Goal: Transaction & Acquisition: Purchase product/service

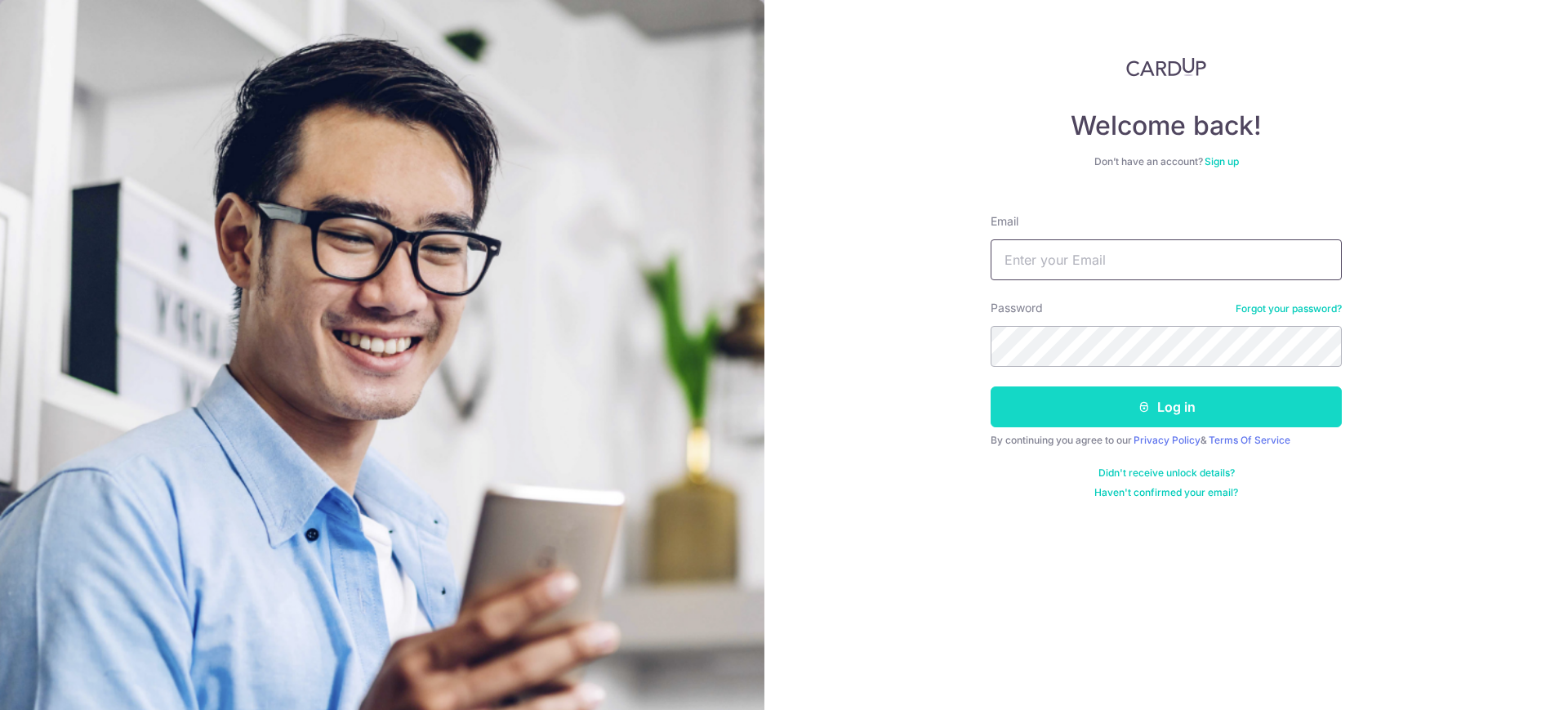
type input "nelsongtc@gmail.com"
click at [1135, 401] on button "Log in" at bounding box center [1166, 406] width 351 height 41
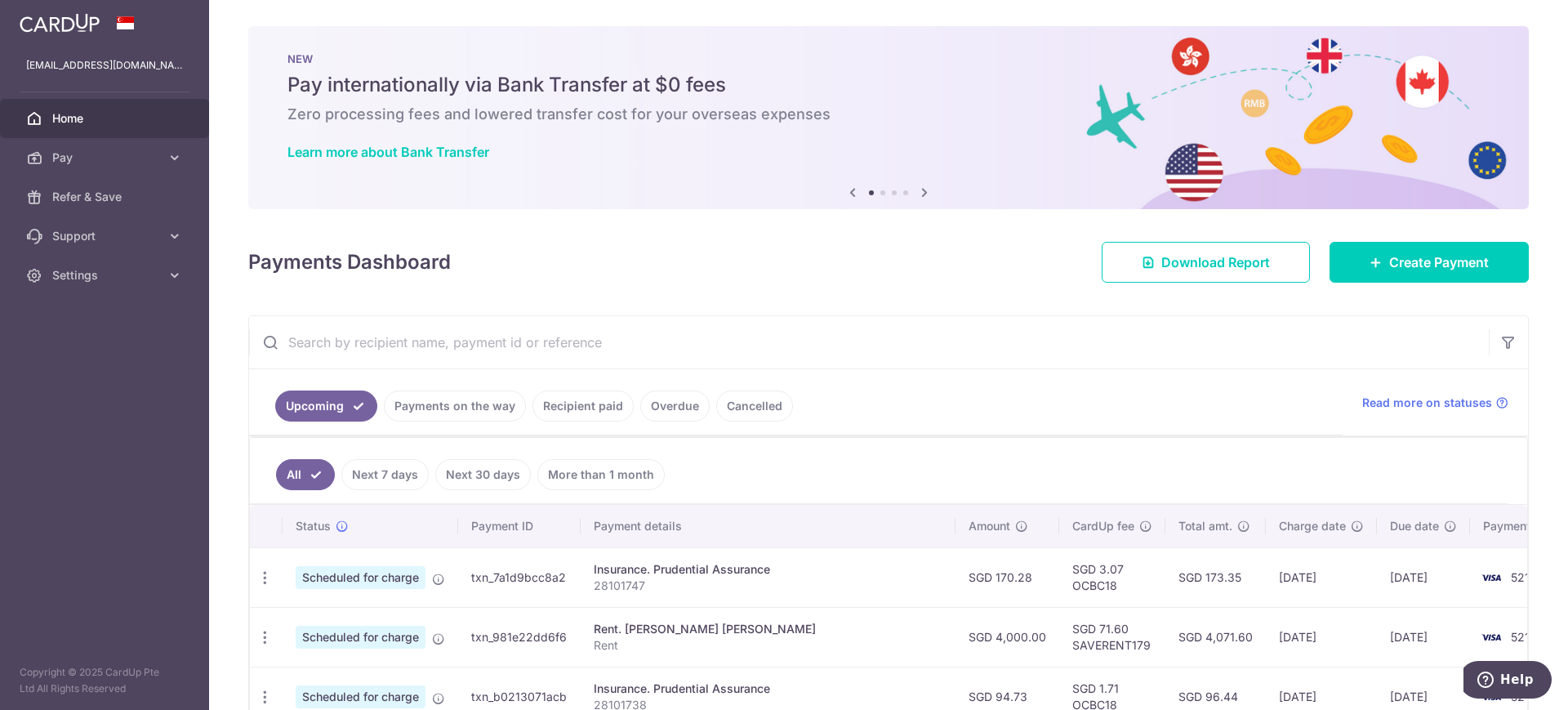
click at [714, 285] on div "× Pause Schedule Pause all future payments in this series Pause just this one p…" at bounding box center [889, 355] width 1359 height 710
click at [86, 150] on span "Pay" at bounding box center [106, 158] width 107 height 16
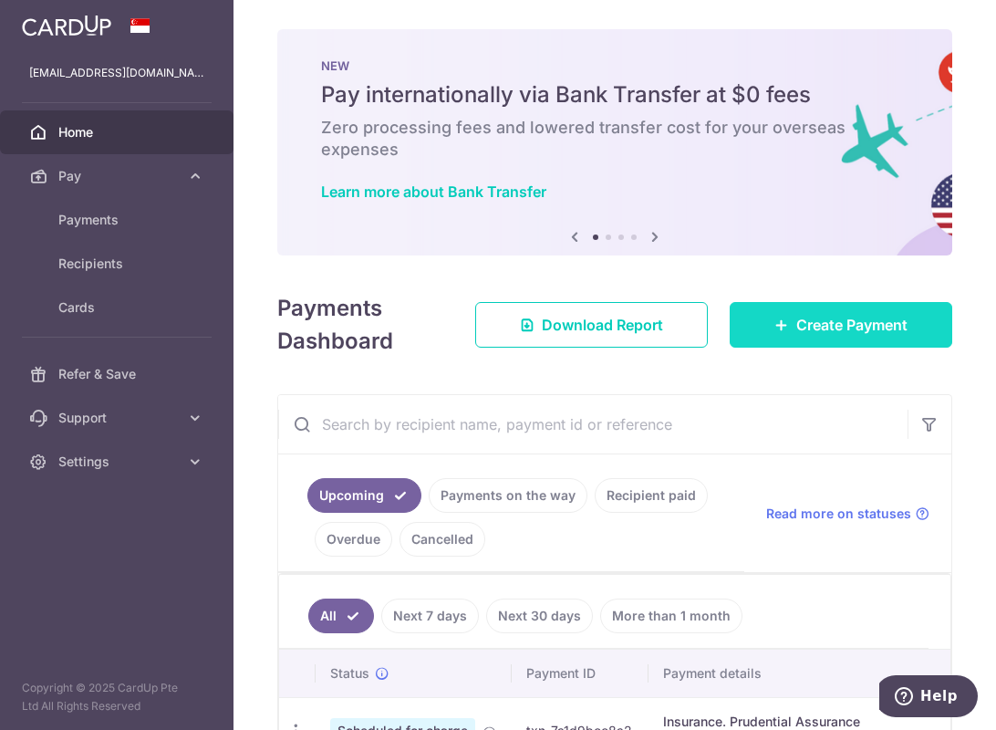
click at [782, 318] on link "Create Payment" at bounding box center [841, 325] width 223 height 46
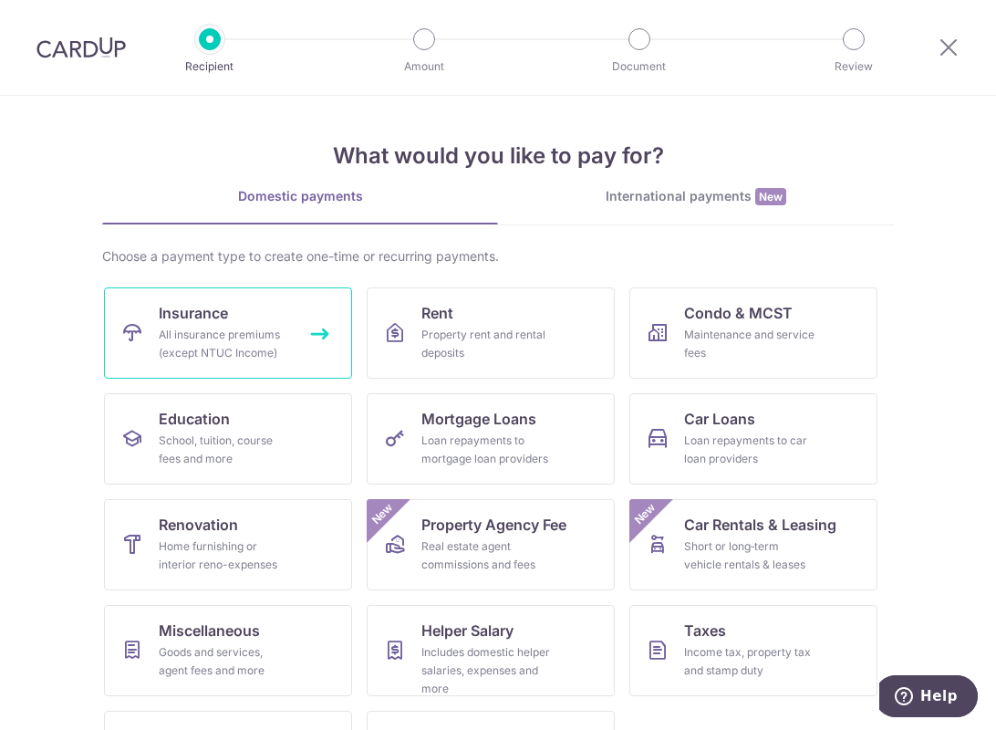
click at [226, 323] on link "Insurance All insurance premiums (except NTUC Income)" at bounding box center [228, 332] width 248 height 91
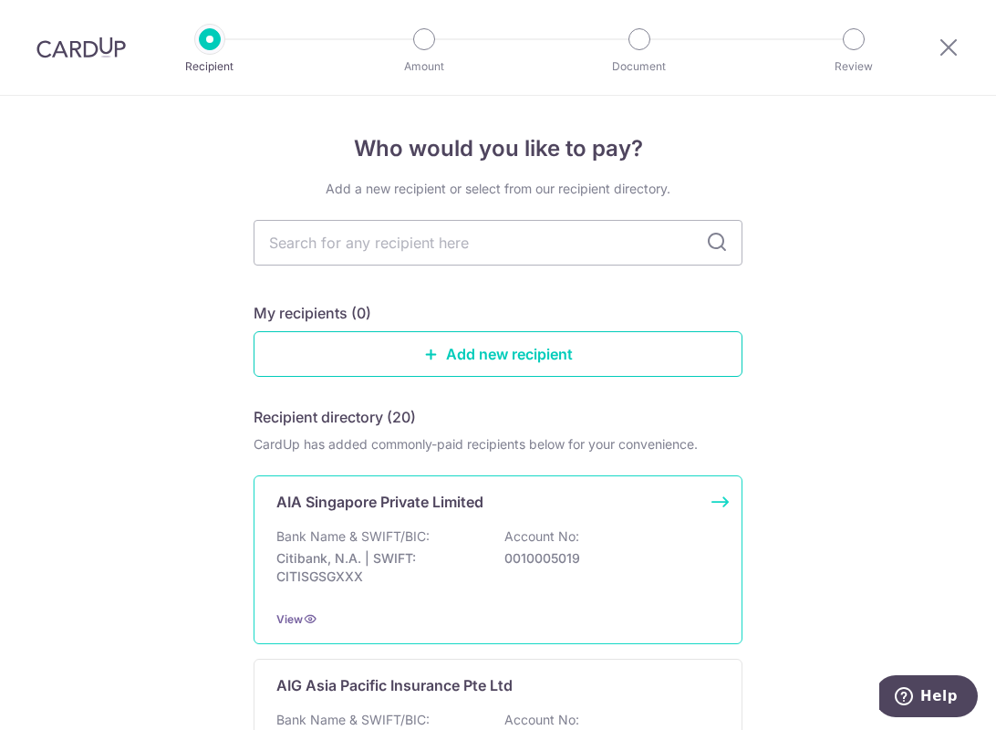
click at [375, 547] on div "Bank Name & SWIFT/BIC: Citibank, N.A. | SWIFT: CITISGSGXXX Account No: 00100050…" at bounding box center [497, 561] width 443 height 68
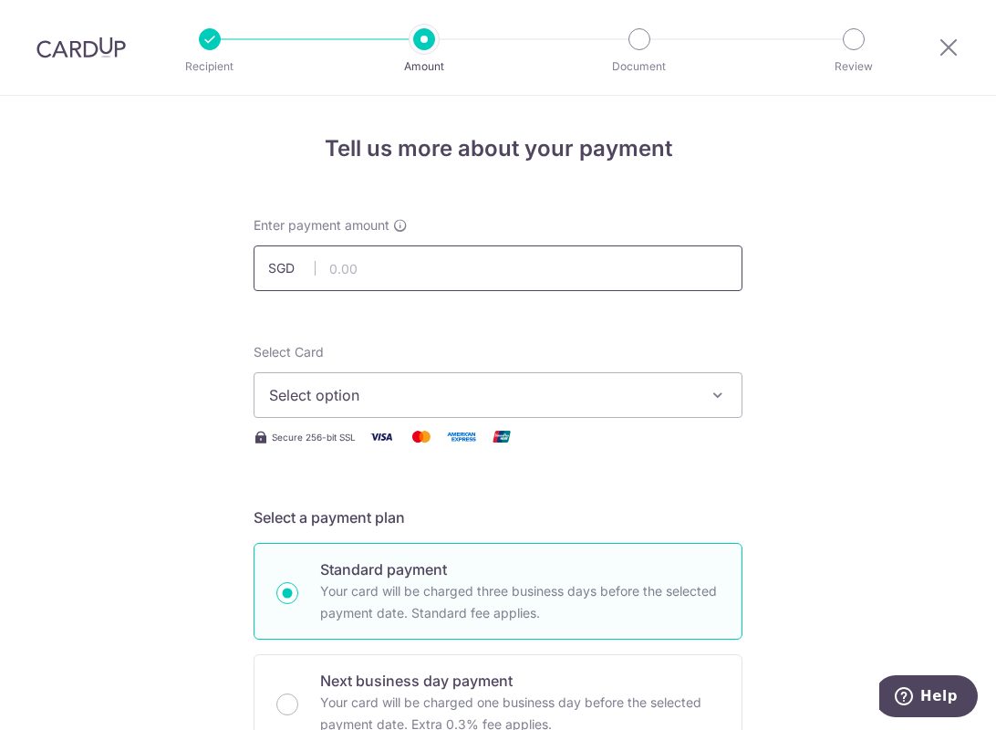
click at [355, 278] on input "text" at bounding box center [498, 268] width 489 height 46
type input "1,279.00"
click at [324, 395] on span "Select option" at bounding box center [481, 395] width 425 height 22
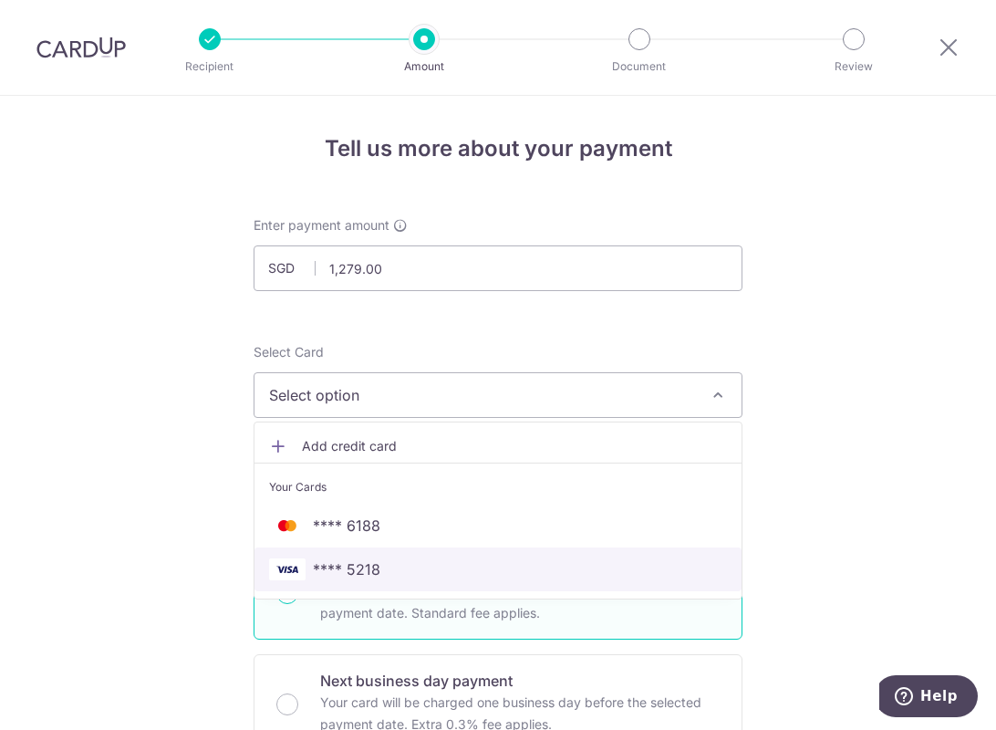
click at [359, 556] on link "**** 5218" at bounding box center [497, 569] width 487 height 44
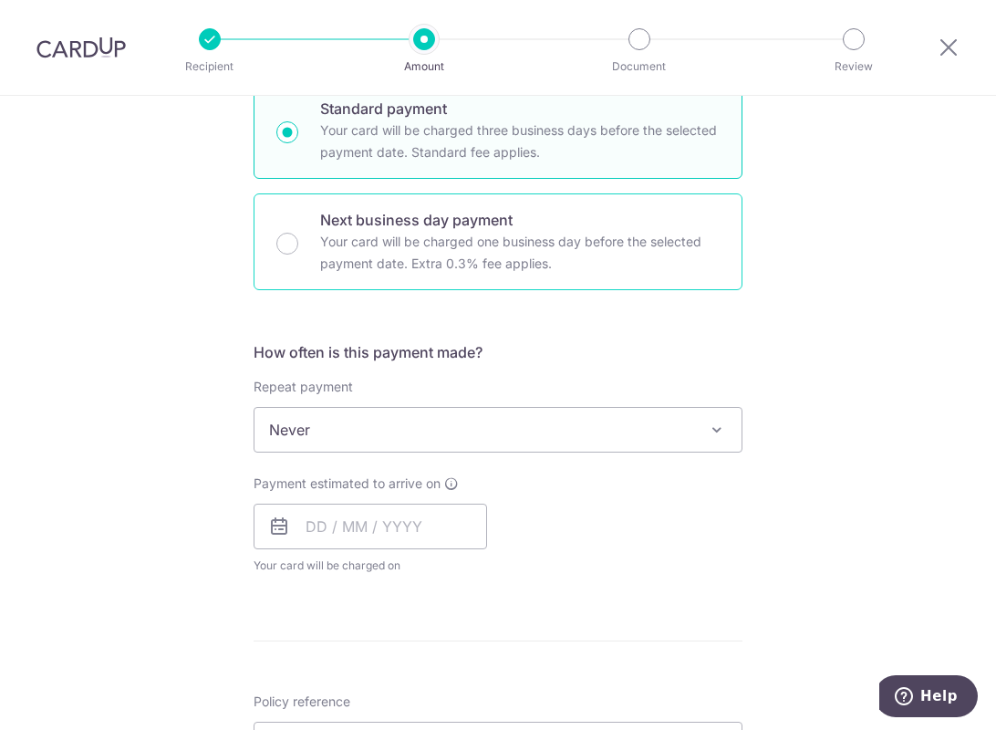
scroll to position [570, 0]
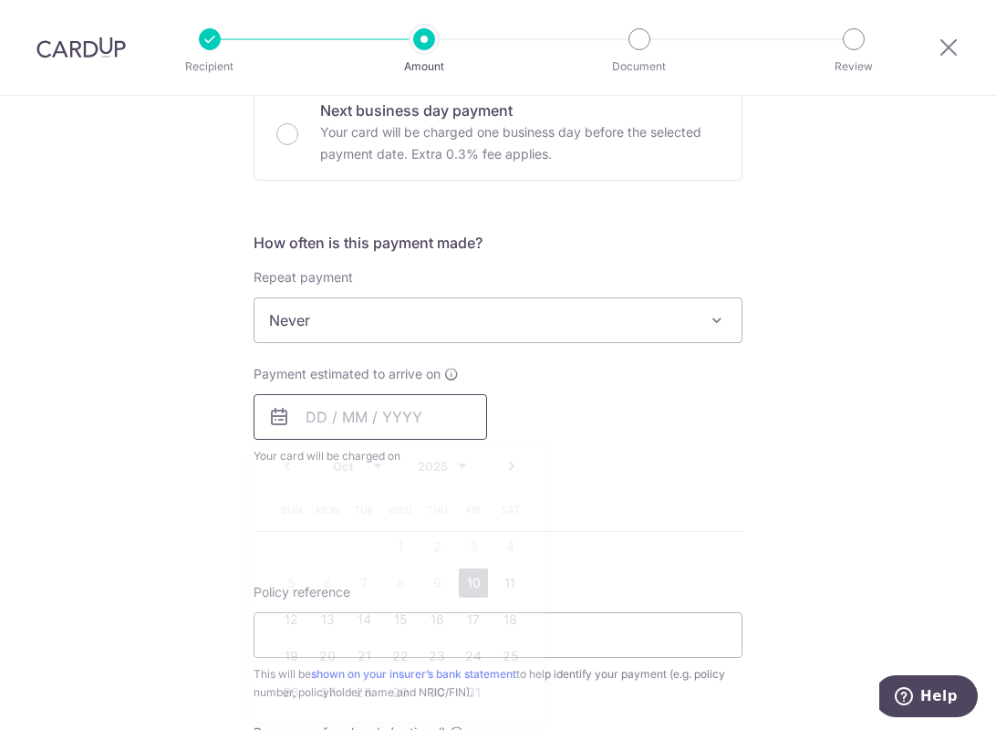
click at [328, 415] on input "text" at bounding box center [371, 417] width 234 height 46
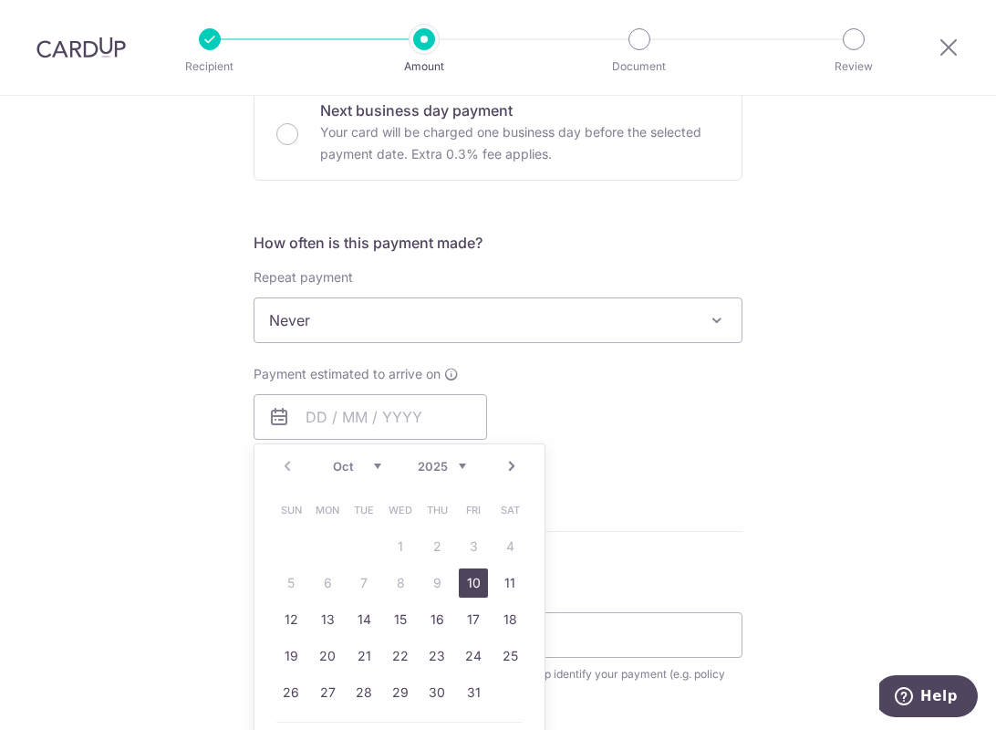
click at [473, 578] on link "10" at bounding box center [473, 582] width 29 height 29
type input "[DATE]"
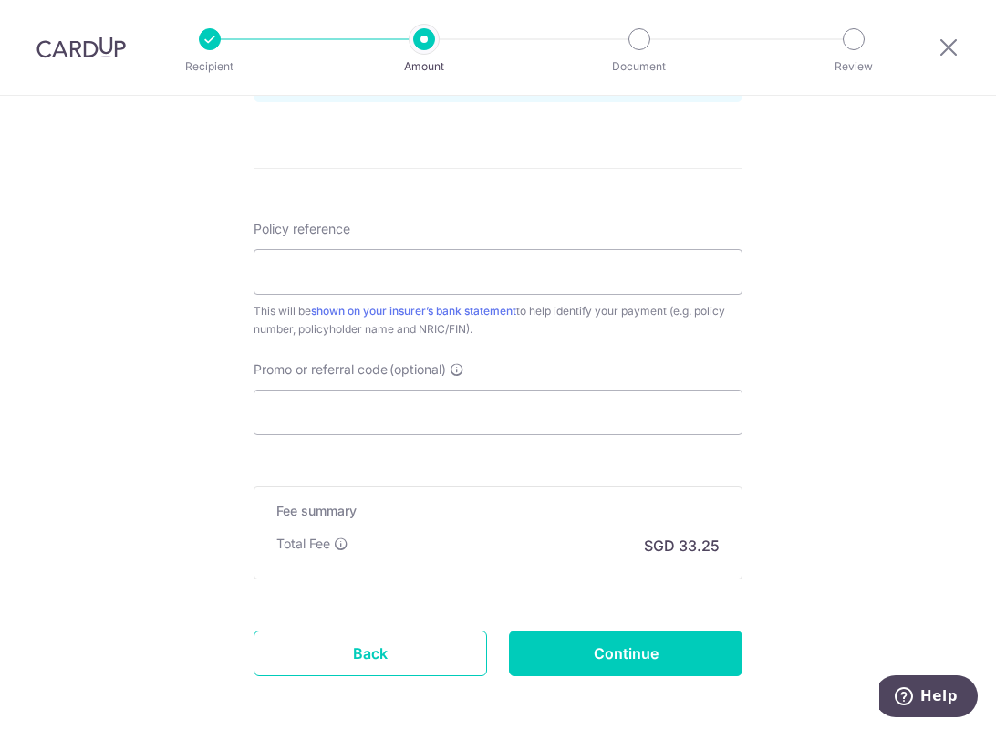
scroll to position [1026, 0]
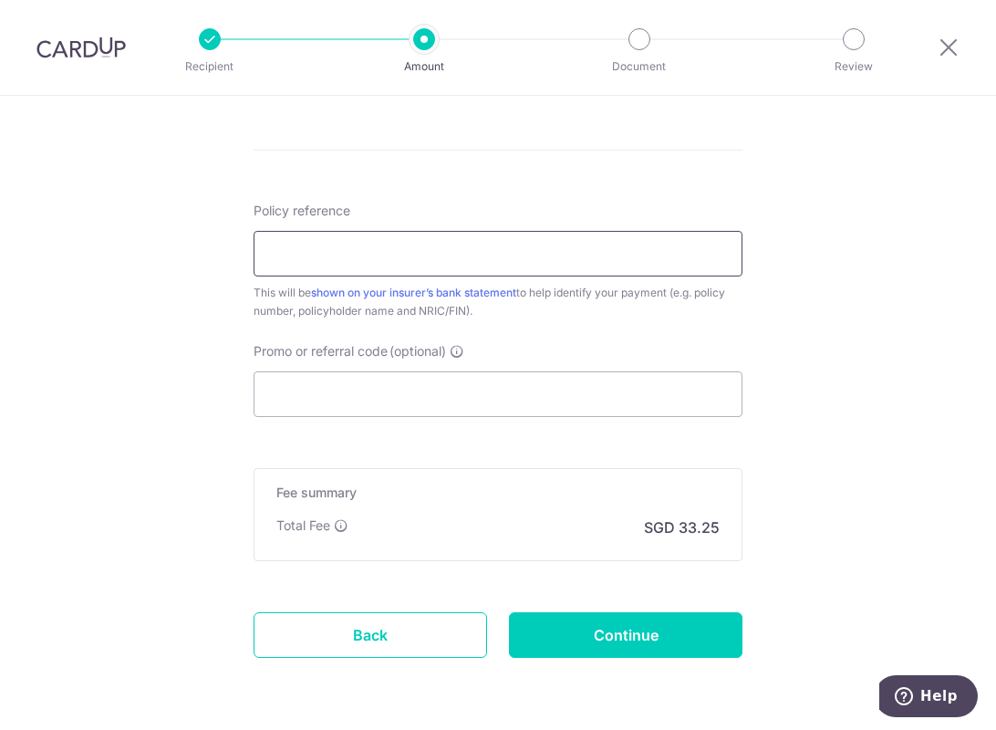
click at [297, 244] on input "Policy reference" at bounding box center [498, 254] width 489 height 46
type input "H242266644"
click at [321, 398] on input "Promo or referral code (optional)" at bounding box center [498, 394] width 489 height 46
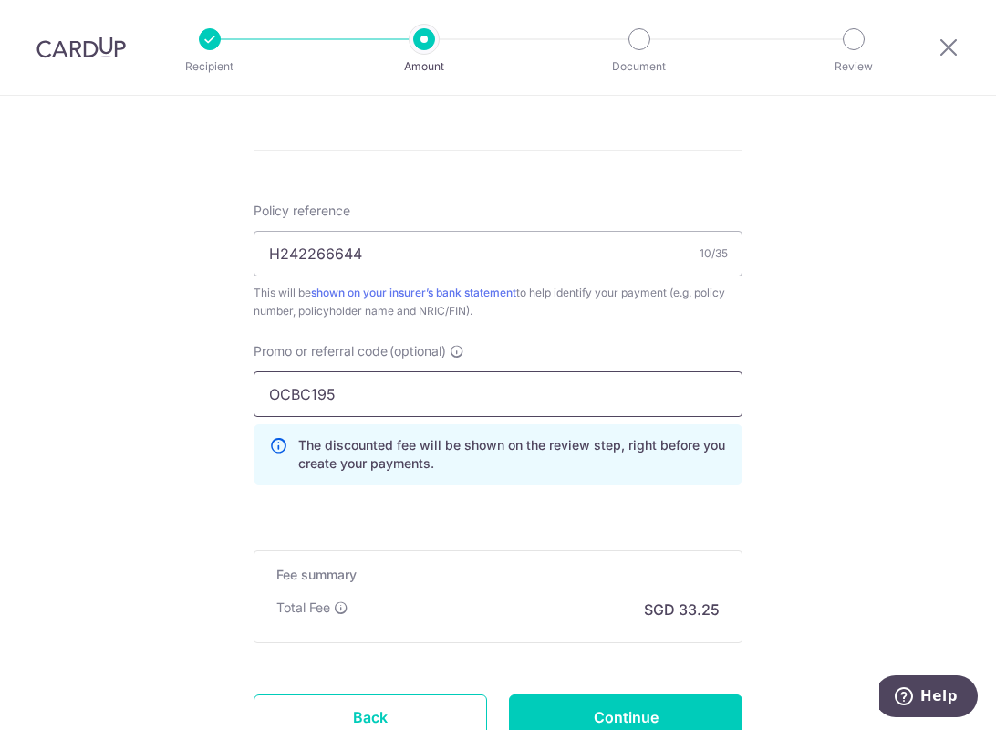
scroll to position [1173, 0]
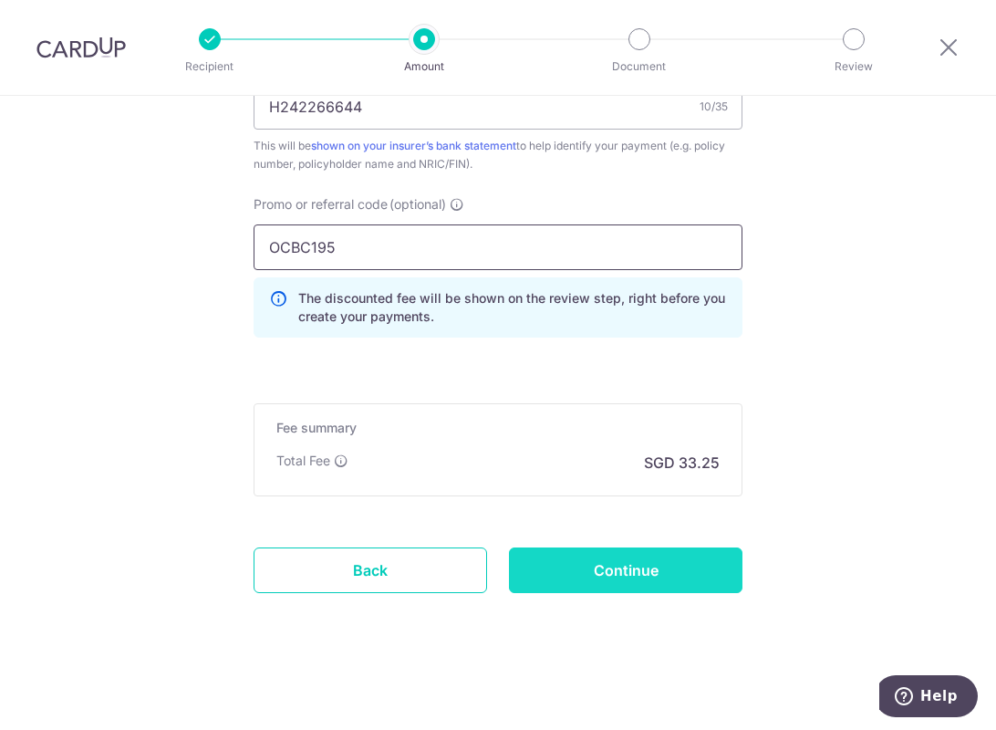
type input "OCBC195"
click at [617, 568] on input "Continue" at bounding box center [626, 570] width 234 height 46
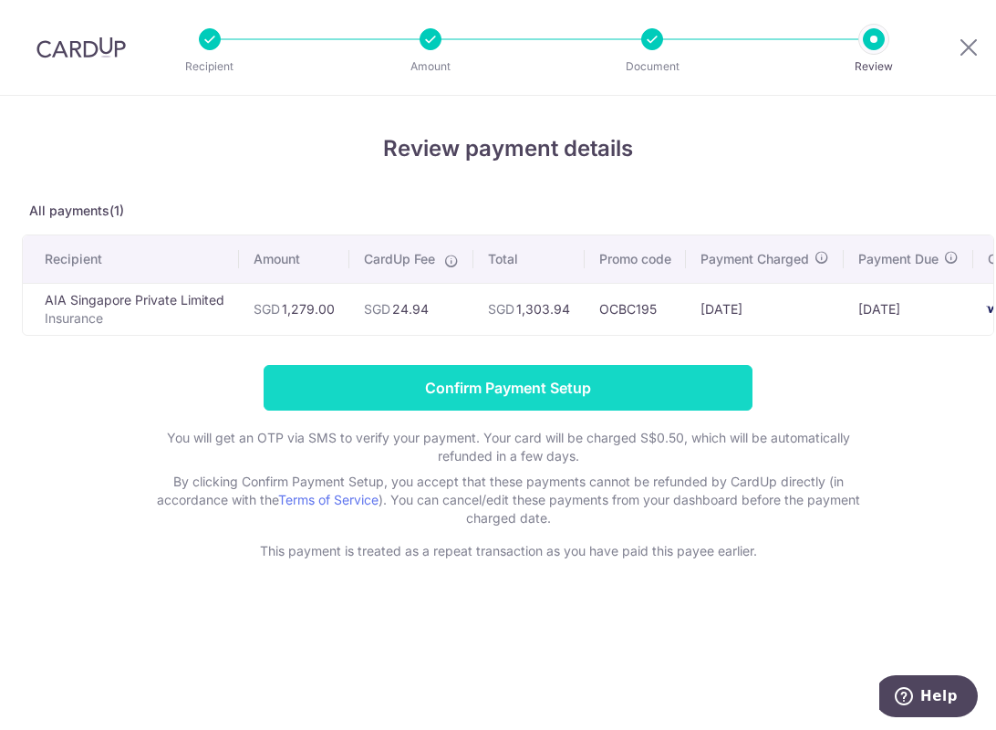
click at [511, 396] on input "Confirm Payment Setup" at bounding box center [508, 388] width 489 height 46
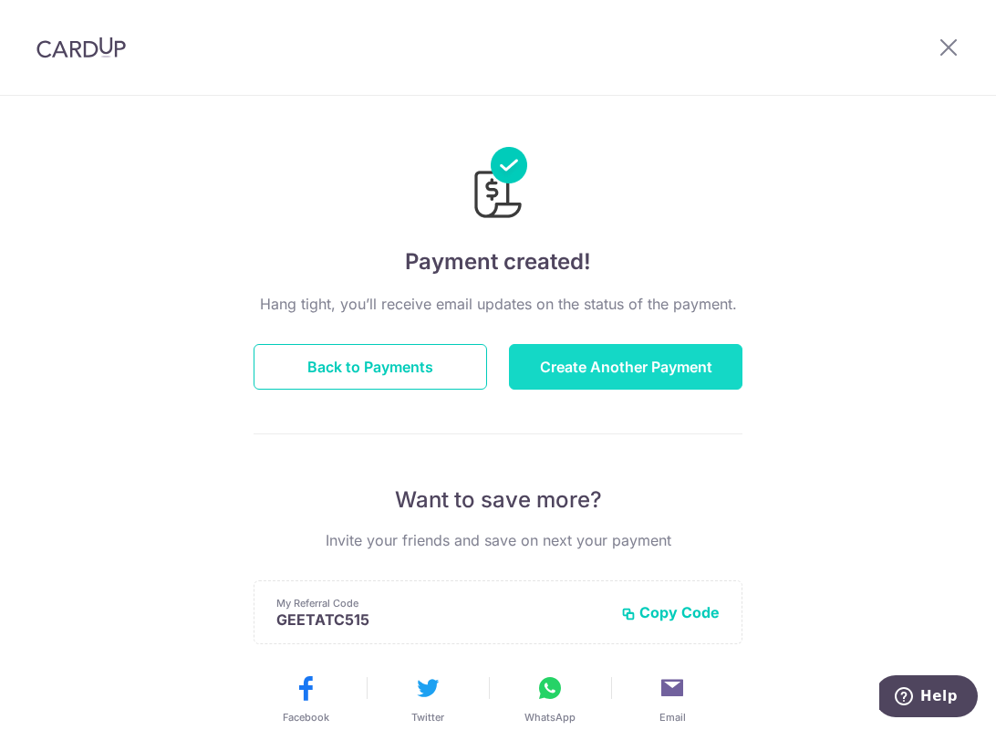
click at [592, 355] on button "Create Another Payment" at bounding box center [626, 367] width 234 height 46
click at [583, 369] on button "Create Another Payment" at bounding box center [626, 367] width 234 height 46
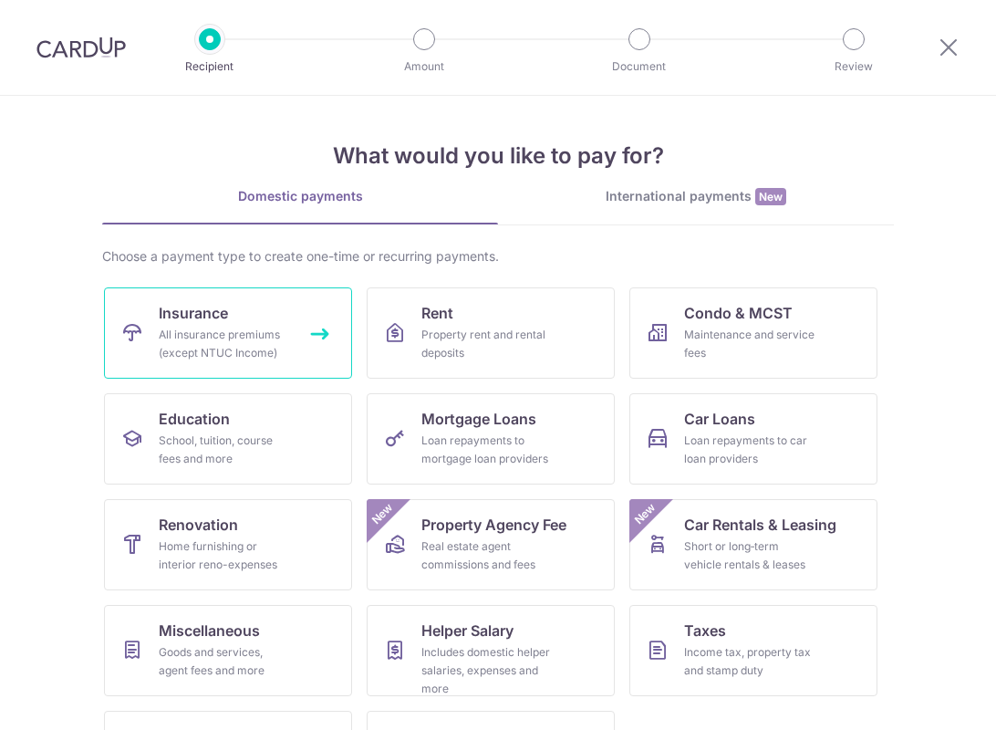
click at [189, 339] on div "All insurance premiums (except NTUC Income)" at bounding box center [224, 344] width 131 height 36
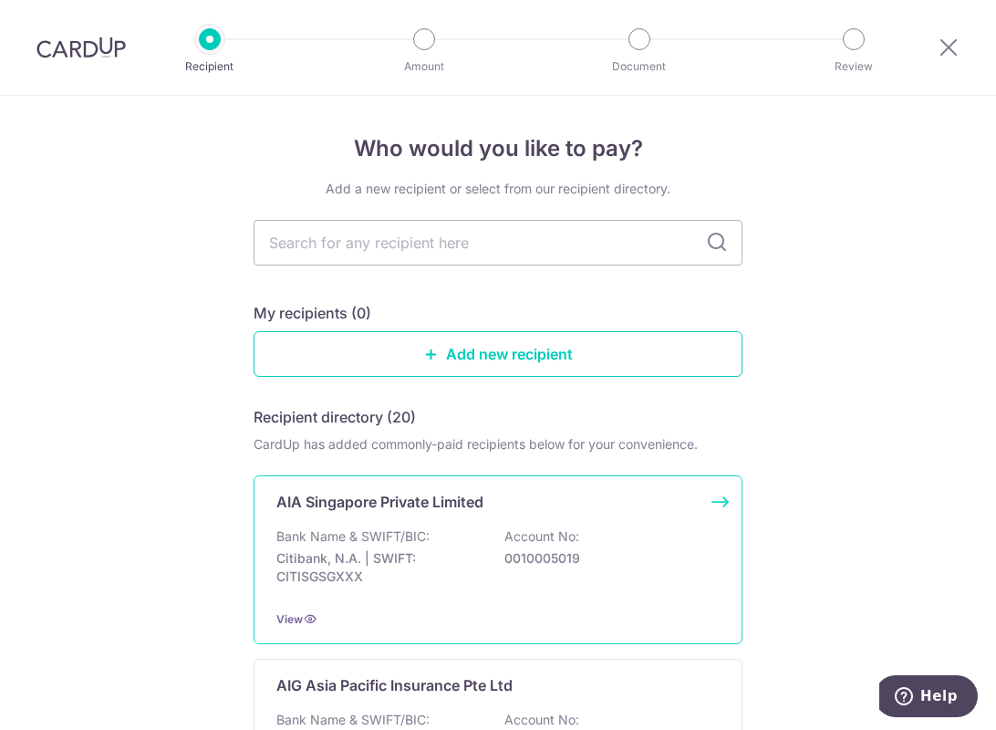
click at [358, 560] on p "Citibank, N.A. | SWIFT: CITISGSGXXX" at bounding box center [378, 567] width 204 height 36
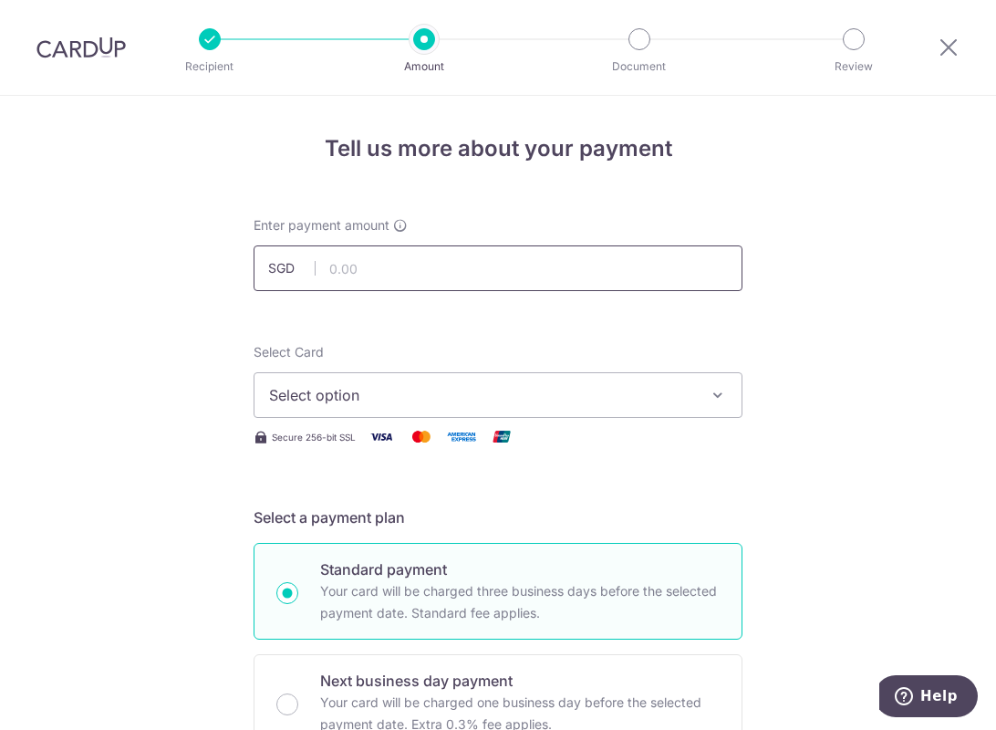
click at [355, 274] on input "text" at bounding box center [498, 268] width 489 height 46
type input "979.48"
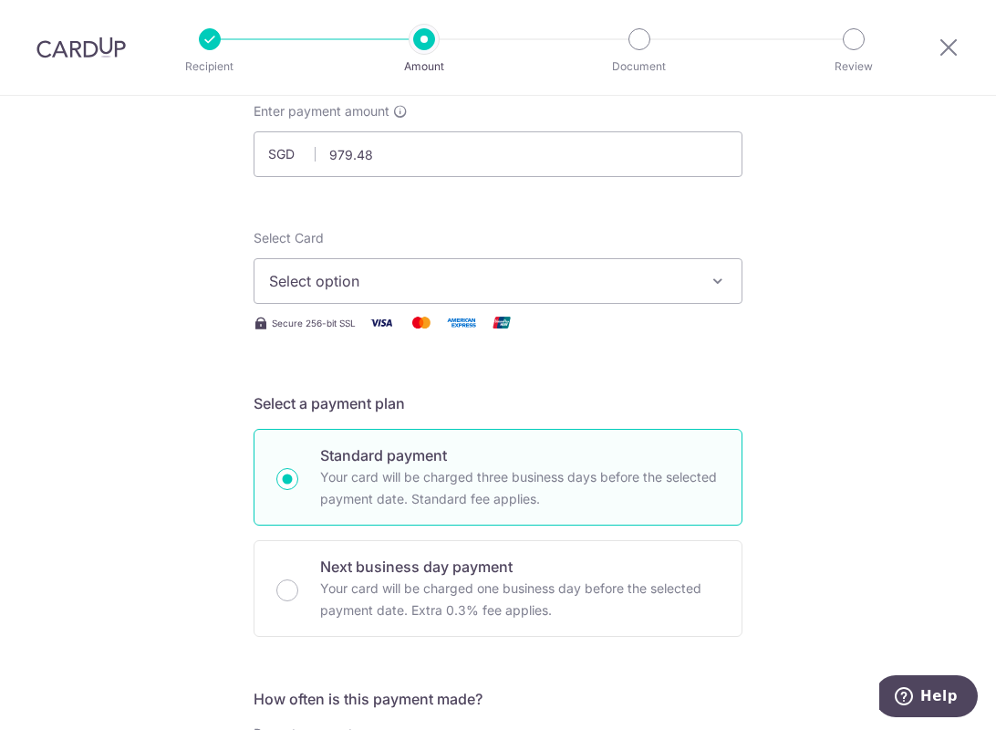
click at [350, 275] on span "Select option" at bounding box center [481, 281] width 425 height 22
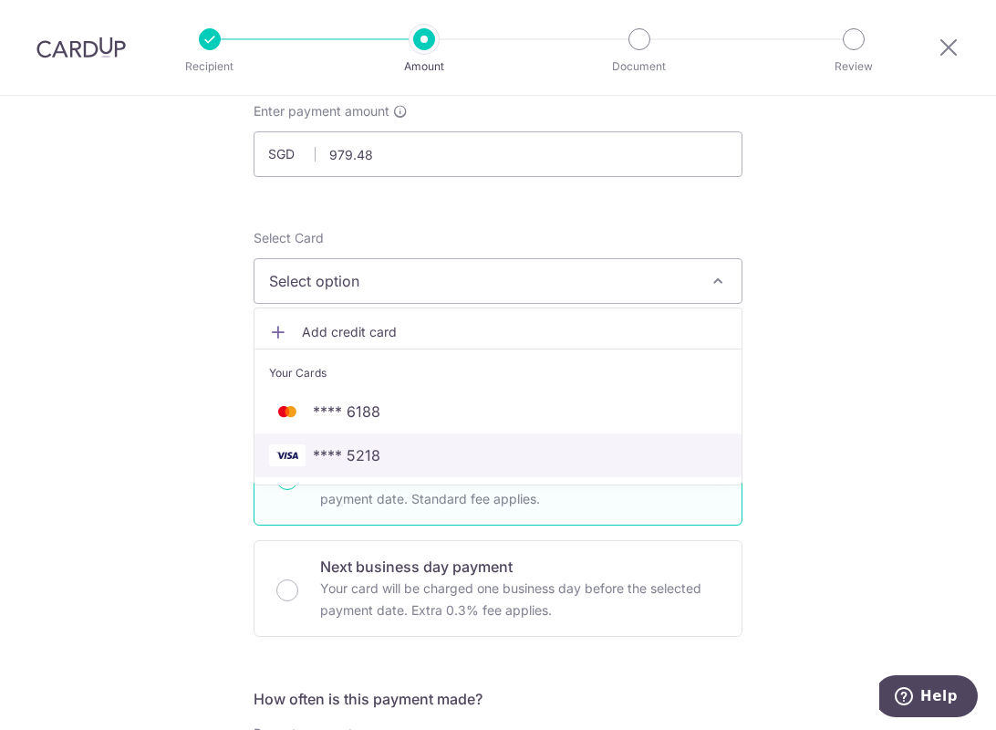
drag, startPoint x: 361, startPoint y: 447, endPoint x: 347, endPoint y: 444, distance: 14.8
click at [361, 447] on span "**** 5218" at bounding box center [347, 455] width 68 height 22
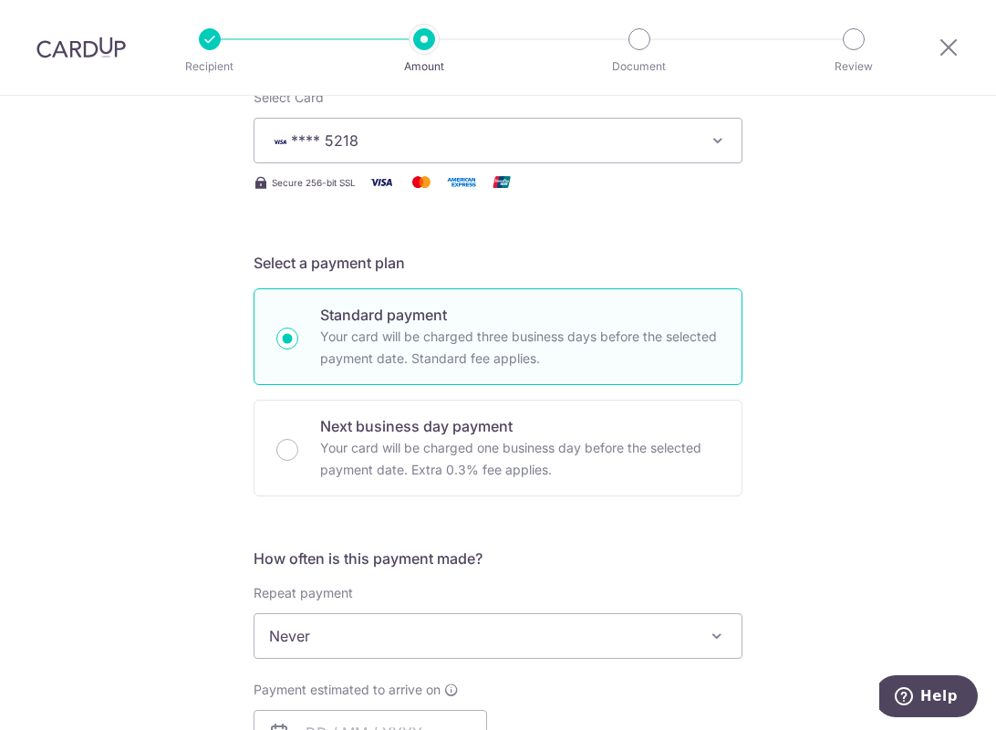
scroll to position [456, 0]
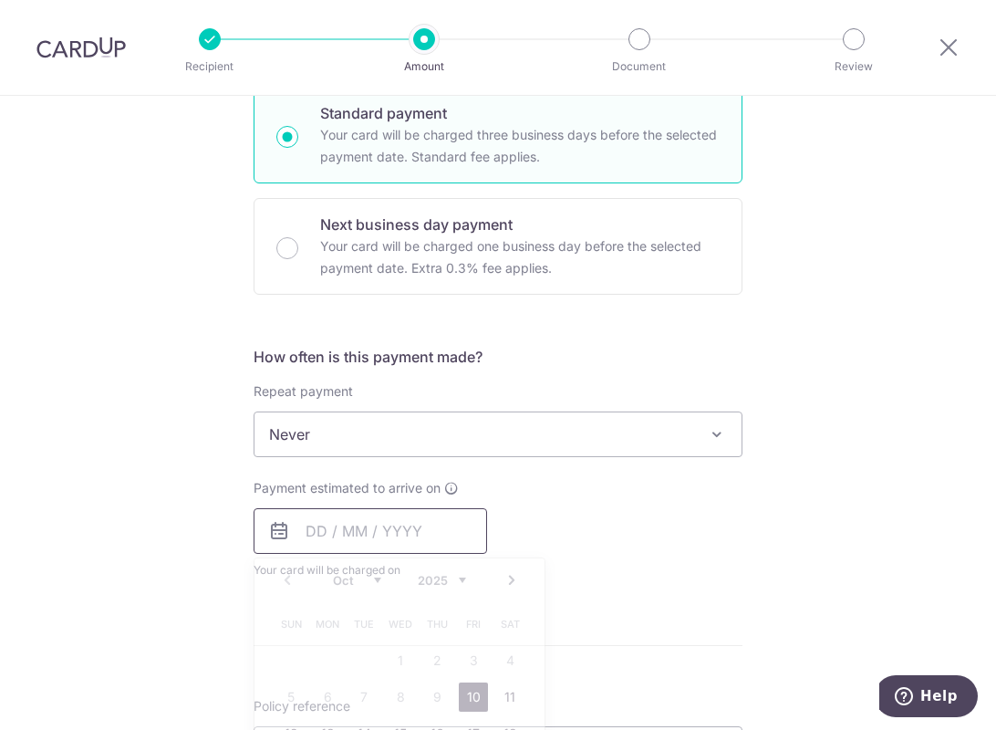
click at [318, 523] on input "text" at bounding box center [371, 531] width 234 height 46
drag, startPoint x: 459, startPoint y: 696, endPoint x: 219, endPoint y: 601, distance: 258.0
click at [459, 696] on link "10" at bounding box center [473, 696] width 29 height 29
type input "10/10/2025"
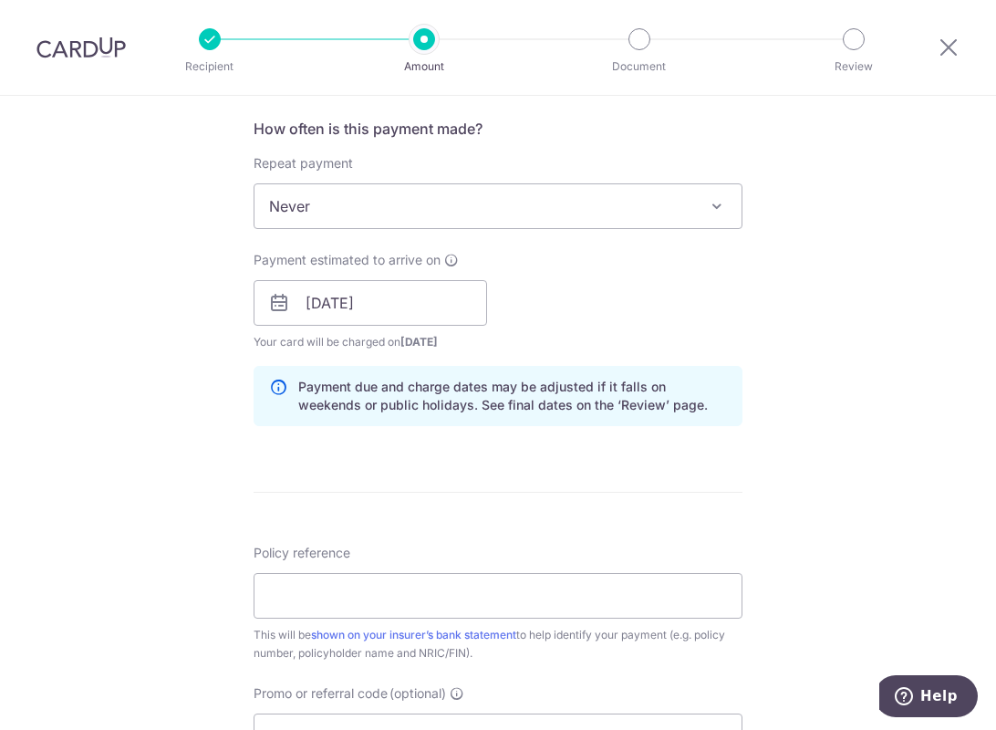
scroll to position [1026, 0]
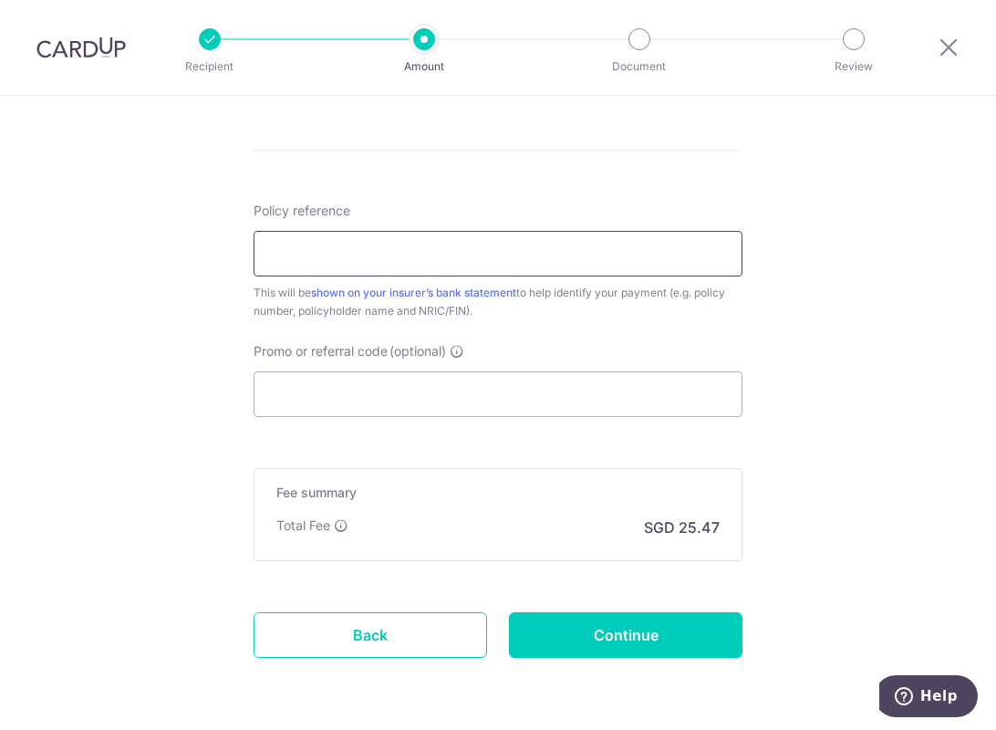
click at [324, 248] on input "Policy reference" at bounding box center [498, 254] width 489 height 46
type input "e242266644"
click at [294, 398] on input "Promo or referral code (optional)" at bounding box center [498, 394] width 489 height 46
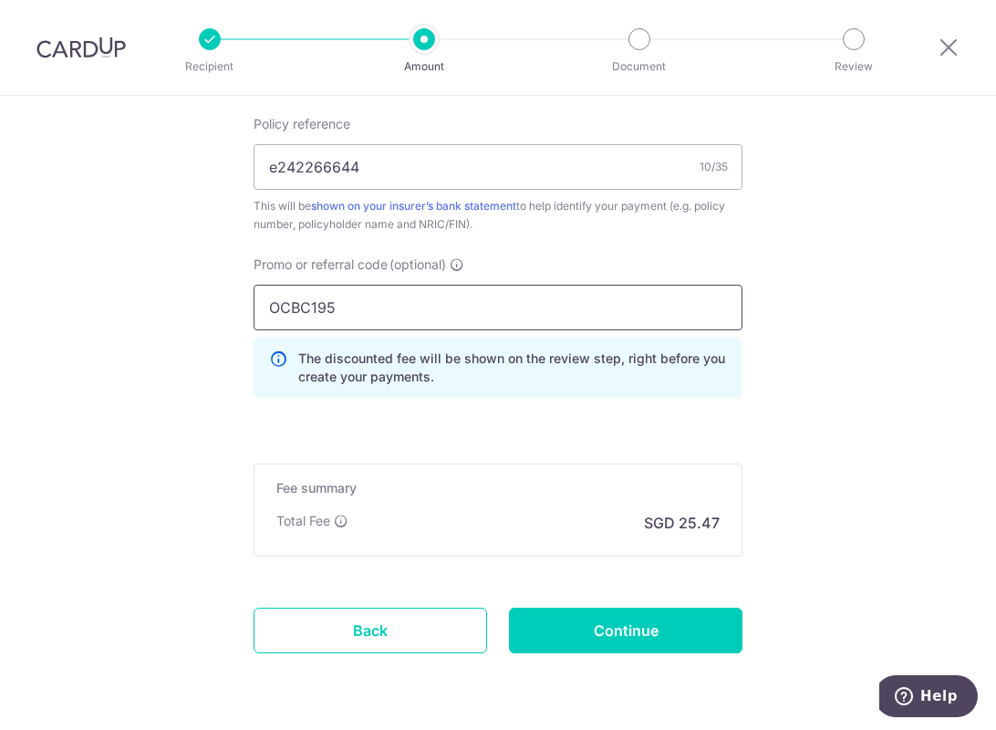
scroll to position [1173, 0]
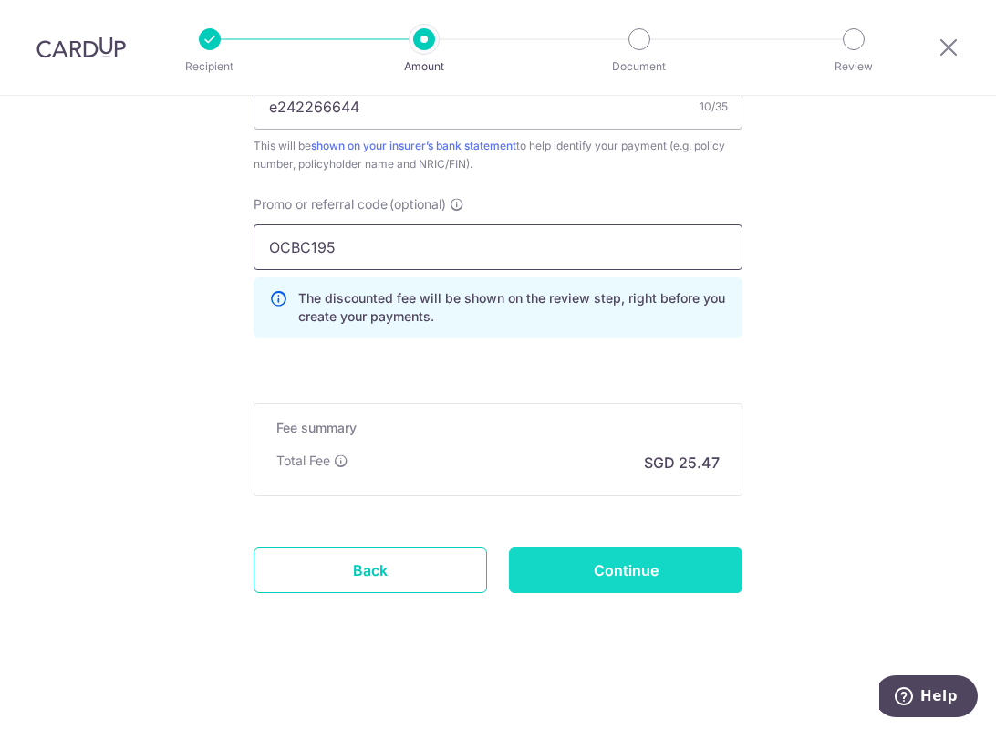
type input "OCBC195"
click at [627, 560] on input "Continue" at bounding box center [626, 570] width 234 height 46
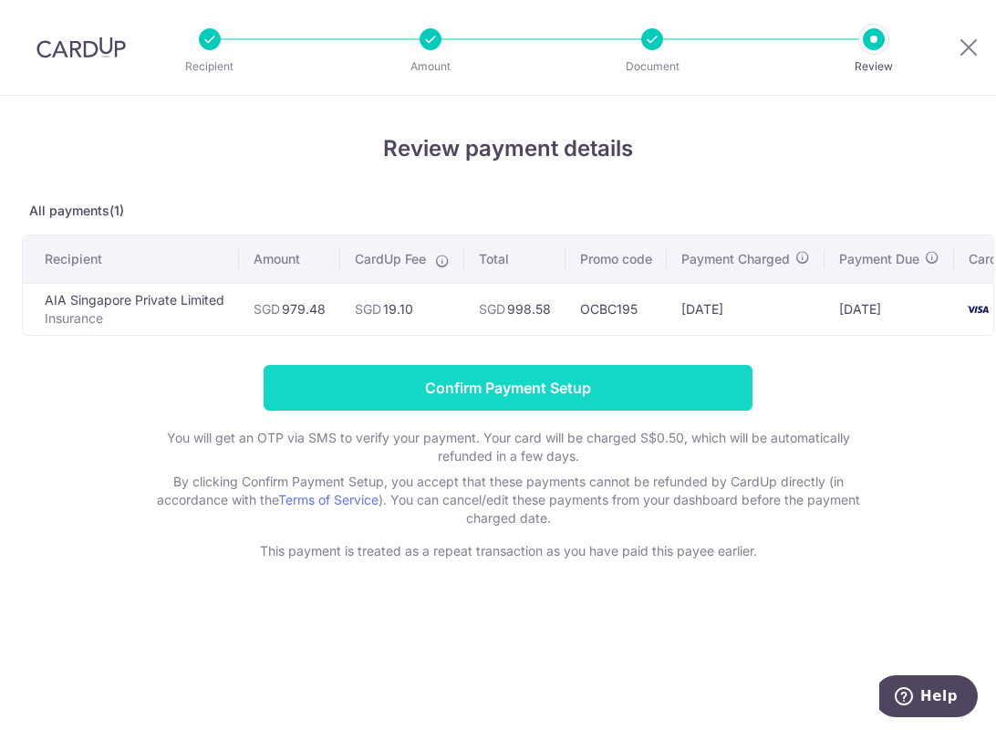
click at [490, 397] on input "Confirm Payment Setup" at bounding box center [508, 388] width 489 height 46
